Goal: Information Seeking & Learning: Learn about a topic

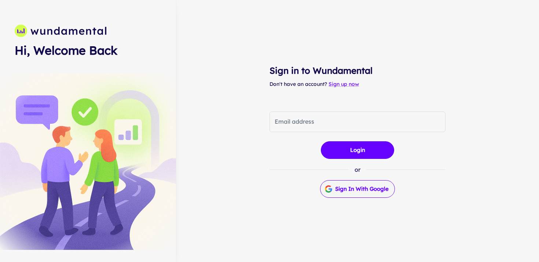
click at [365, 190] on button "Sign in with Google" at bounding box center [357, 189] width 75 height 18
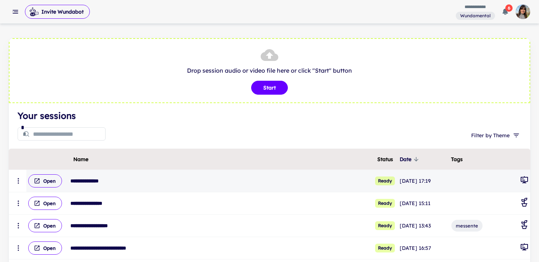
scroll to position [98, 0]
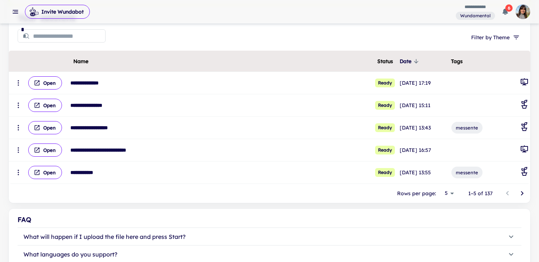
click at [522, 194] on icon "Go to next page" at bounding box center [522, 193] width 3 height 4
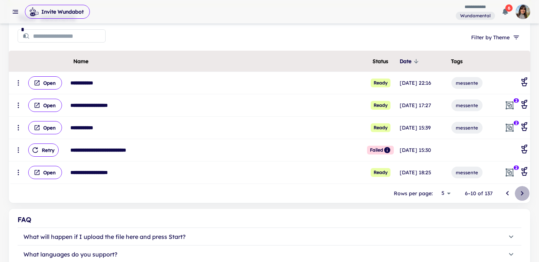
click at [522, 194] on icon "Go to next page" at bounding box center [522, 193] width 3 height 4
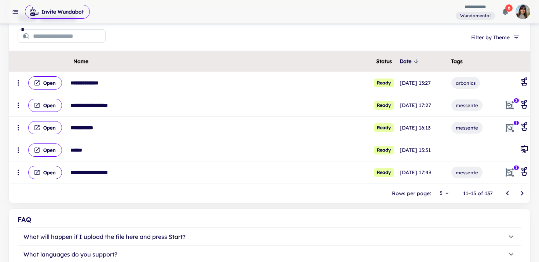
click at [522, 194] on icon "Go to next page" at bounding box center [522, 193] width 3 height 4
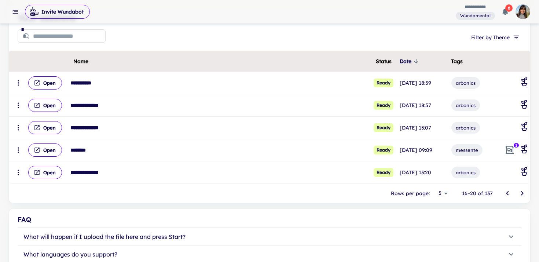
click at [522, 194] on icon "Go to next page" at bounding box center [522, 193] width 3 height 4
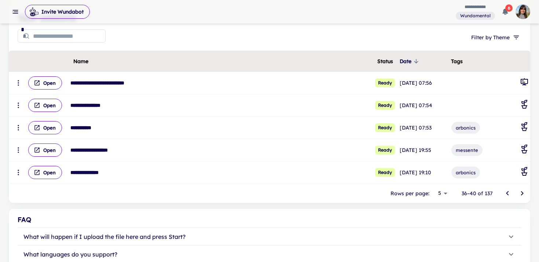
click at [522, 194] on icon "Go to next page" at bounding box center [522, 193] width 3 height 4
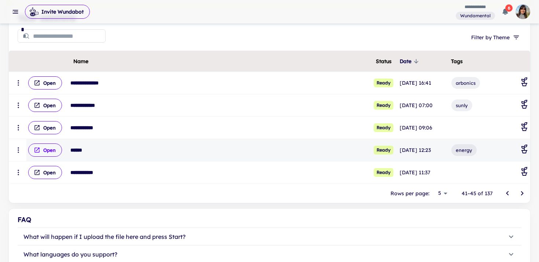
click at [42, 150] on button "Open" at bounding box center [45, 149] width 34 height 13
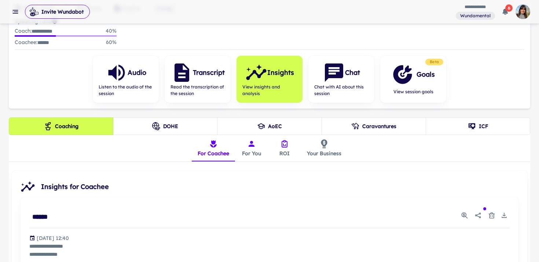
scroll to position [100, 0]
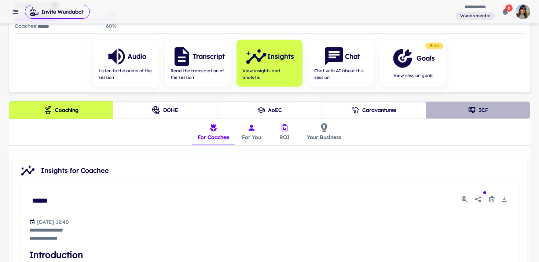
click at [465, 110] on button "ICF" at bounding box center [478, 110] width 104 height 18
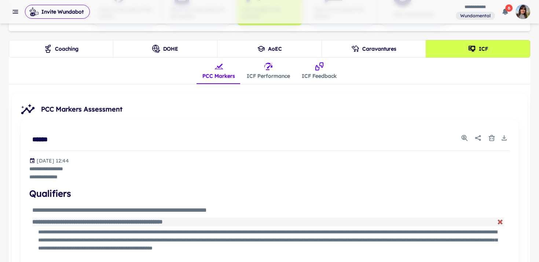
scroll to position [0, 0]
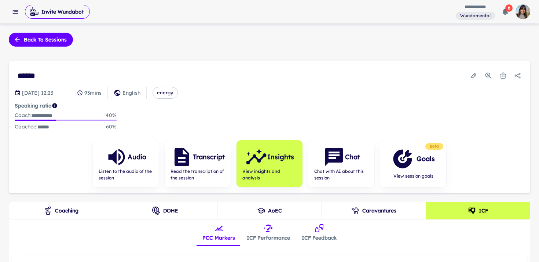
click at [267, 233] on button "ICF Performance" at bounding box center [268, 232] width 55 height 26
click at [220, 236] on button "PCC Markers" at bounding box center [218, 232] width 44 height 26
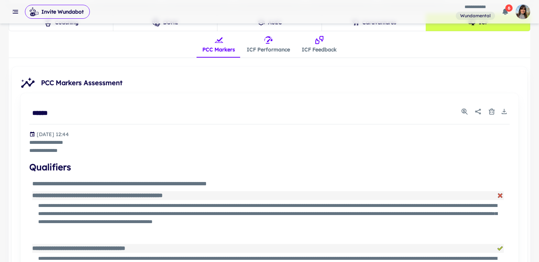
scroll to position [189, 0]
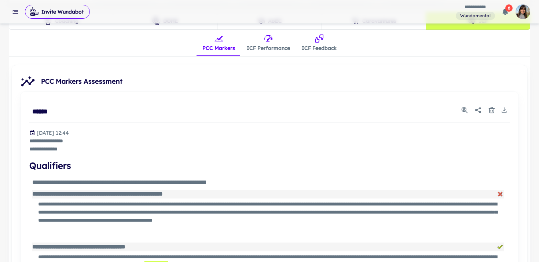
click at [271, 43] on button "ICF Performance" at bounding box center [268, 43] width 55 height 26
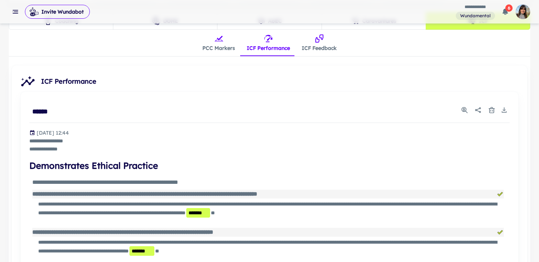
click at [220, 41] on icon "insights tabs" at bounding box center [218, 38] width 9 height 9
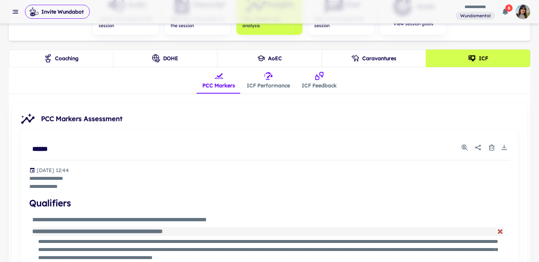
scroll to position [141, 0]
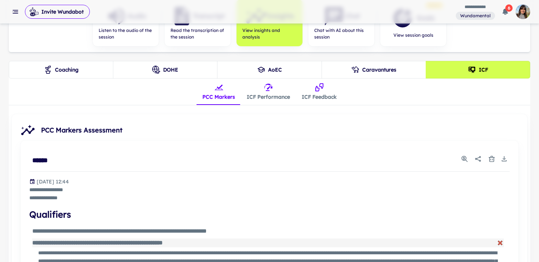
click at [267, 93] on button "ICF Performance" at bounding box center [268, 91] width 55 height 26
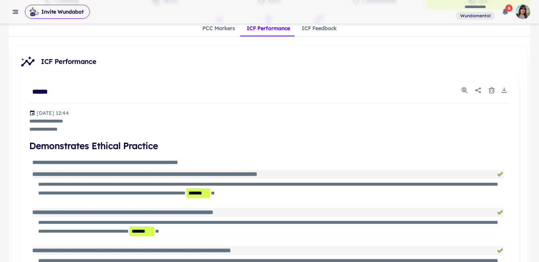
scroll to position [161, 0]
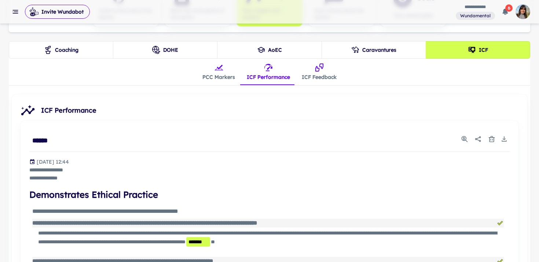
click at [219, 74] on button "PCC Markers" at bounding box center [218, 72] width 44 height 26
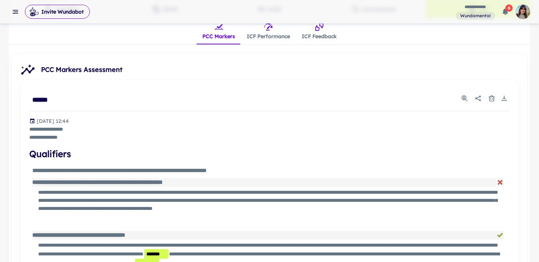
scroll to position [204, 0]
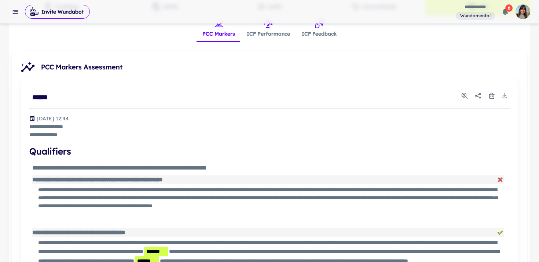
click at [265, 35] on button "ICF Performance" at bounding box center [268, 28] width 55 height 26
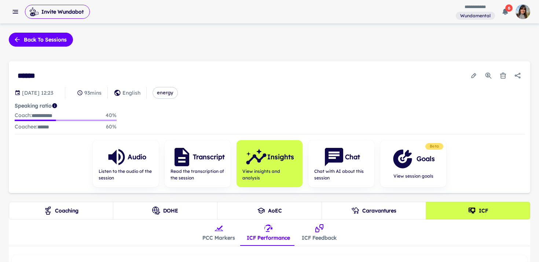
scroll to position [52, 0]
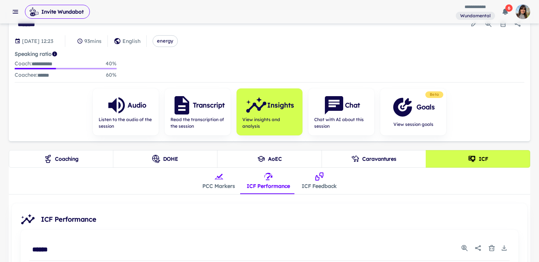
click at [221, 180] on button "PCC Markers" at bounding box center [218, 180] width 44 height 26
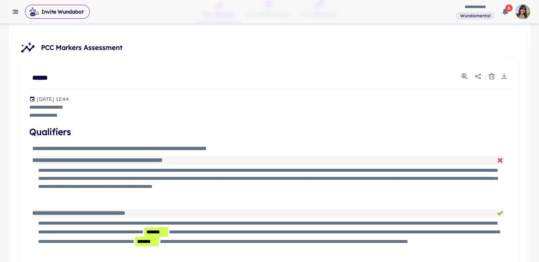
scroll to position [0, 0]
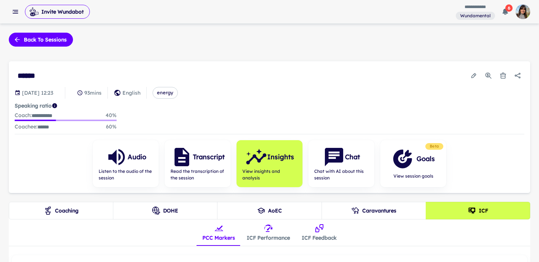
click at [312, 234] on button "ICF Feedback" at bounding box center [319, 232] width 47 height 26
click at [181, 218] on button "DOHE" at bounding box center [165, 211] width 104 height 18
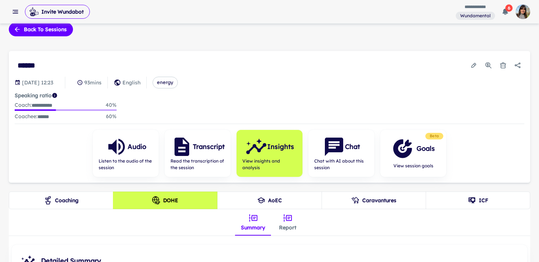
scroll to position [9, 0]
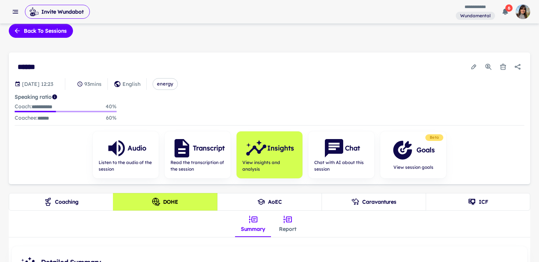
click at [286, 222] on icon "insights tabs" at bounding box center [287, 219] width 9 height 9
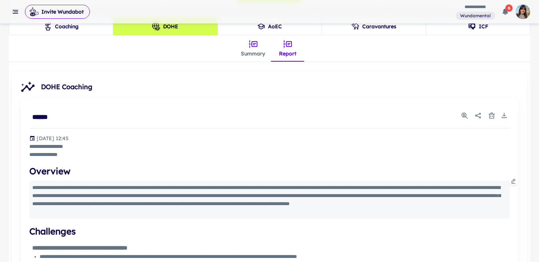
scroll to position [171, 0]
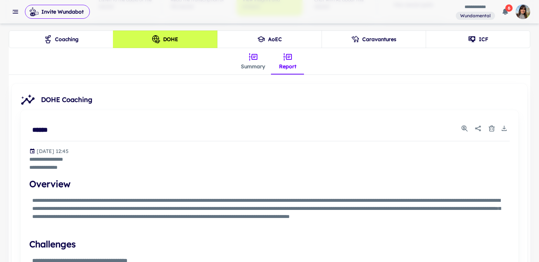
click at [253, 63] on button "Summary" at bounding box center [253, 61] width 36 height 26
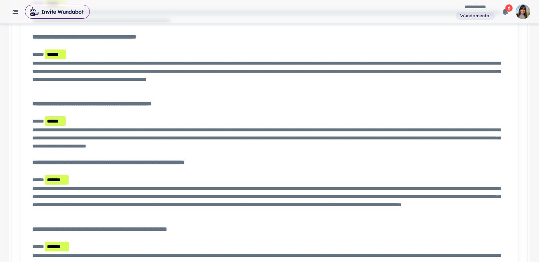
scroll to position [104, 0]
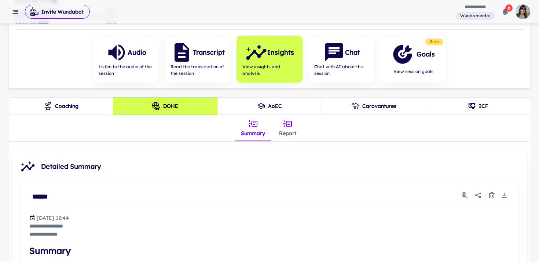
click at [291, 125] on icon "insights tabs" at bounding box center [287, 123] width 8 height 7
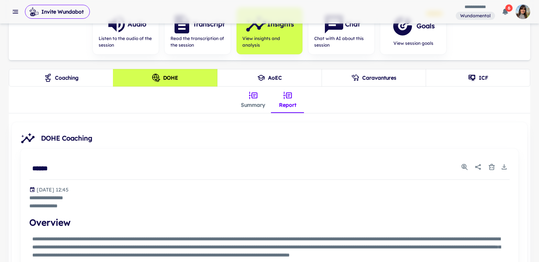
scroll to position [132, 0]
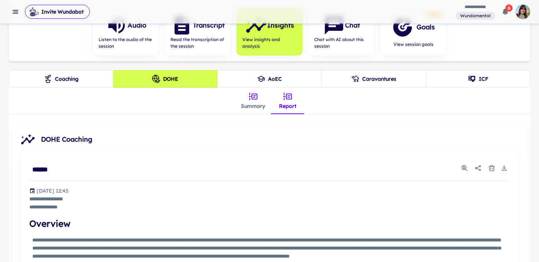
click at [79, 81] on button "Coaching" at bounding box center [61, 79] width 104 height 18
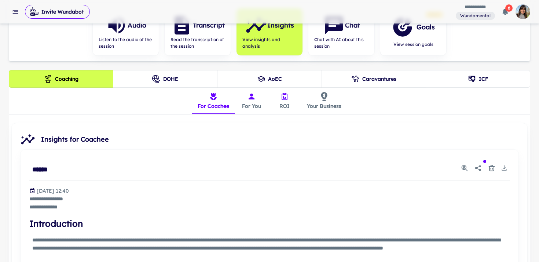
click at [253, 100] on button "For You" at bounding box center [251, 101] width 33 height 26
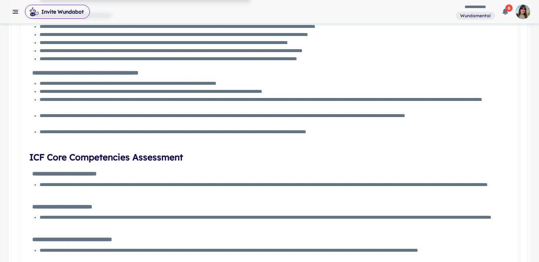
scroll to position [732, 0]
